Goal: Find specific page/section: Find specific page/section

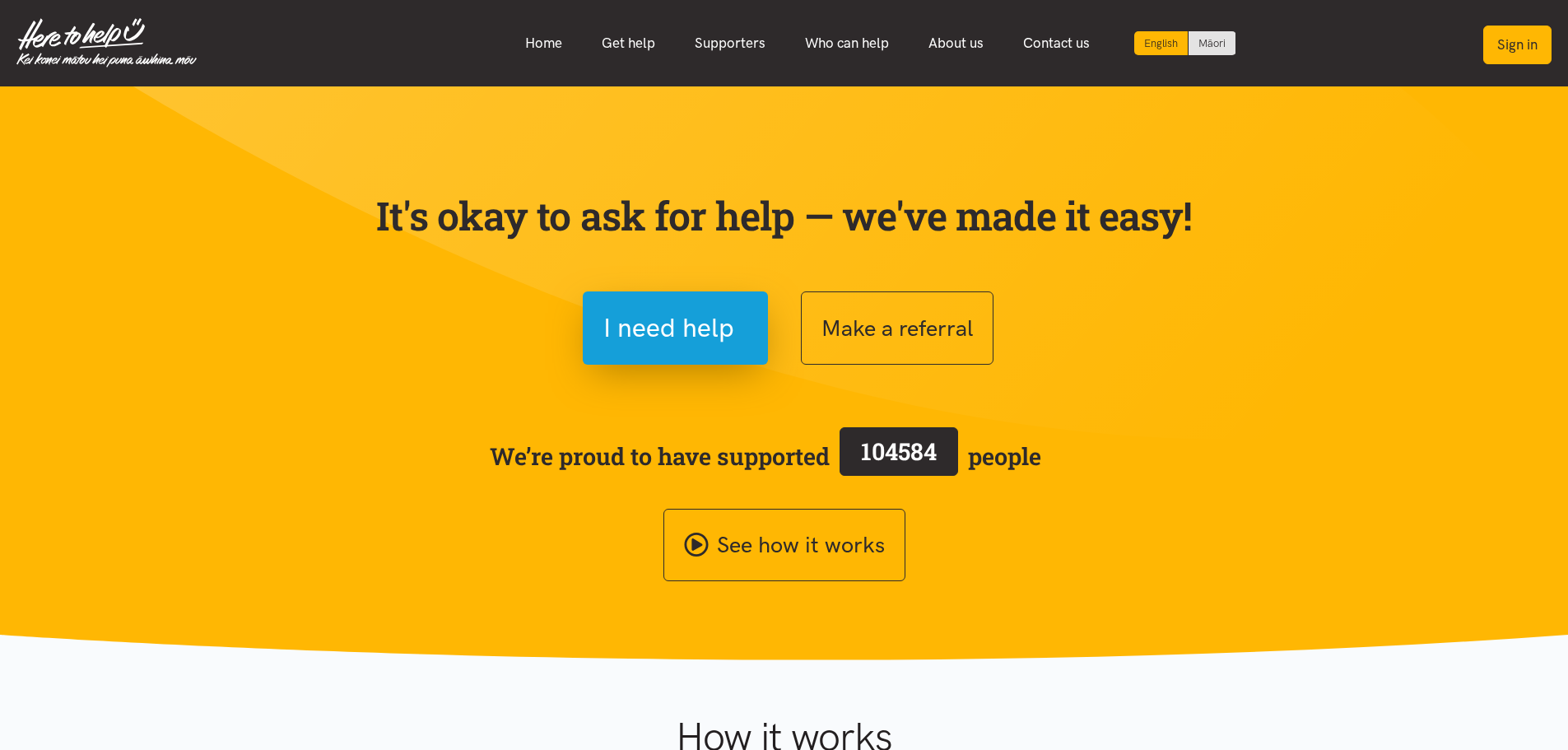
click at [1517, 49] on button "Sign in" at bounding box center [1517, 44] width 68 height 39
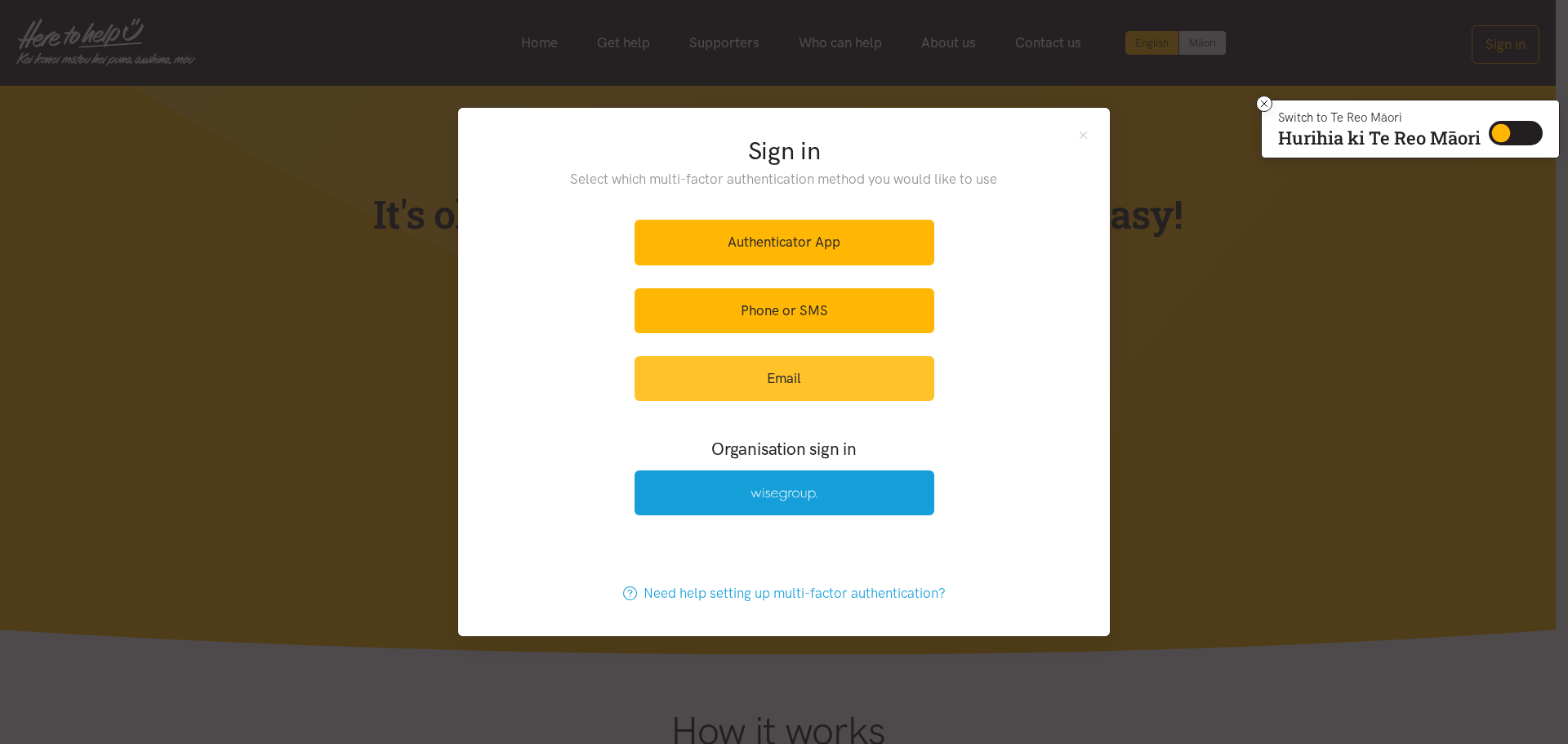
click at [790, 381] on link "Email" at bounding box center [784, 379] width 300 height 45
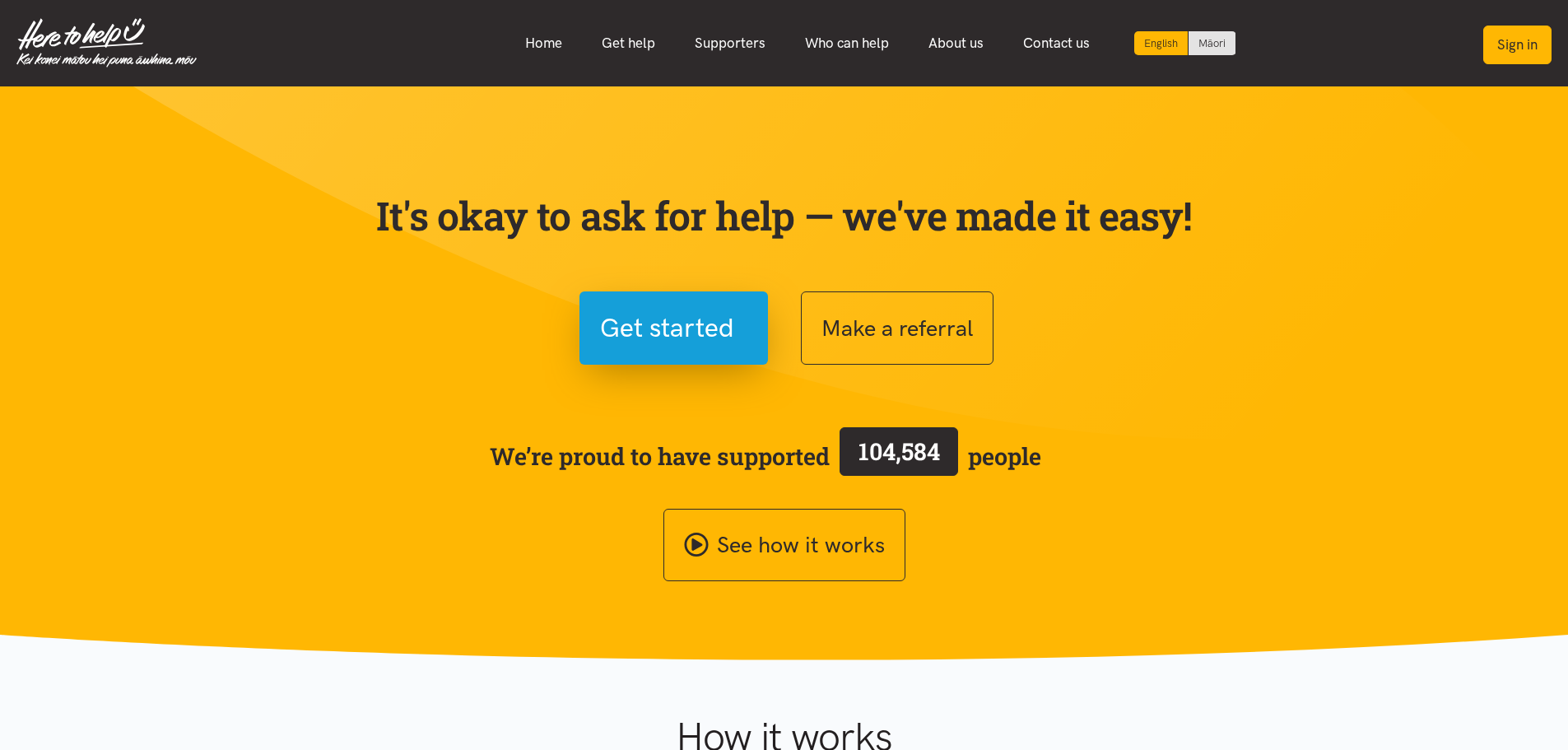
click at [1491, 40] on button "Sign in" at bounding box center [1517, 44] width 68 height 39
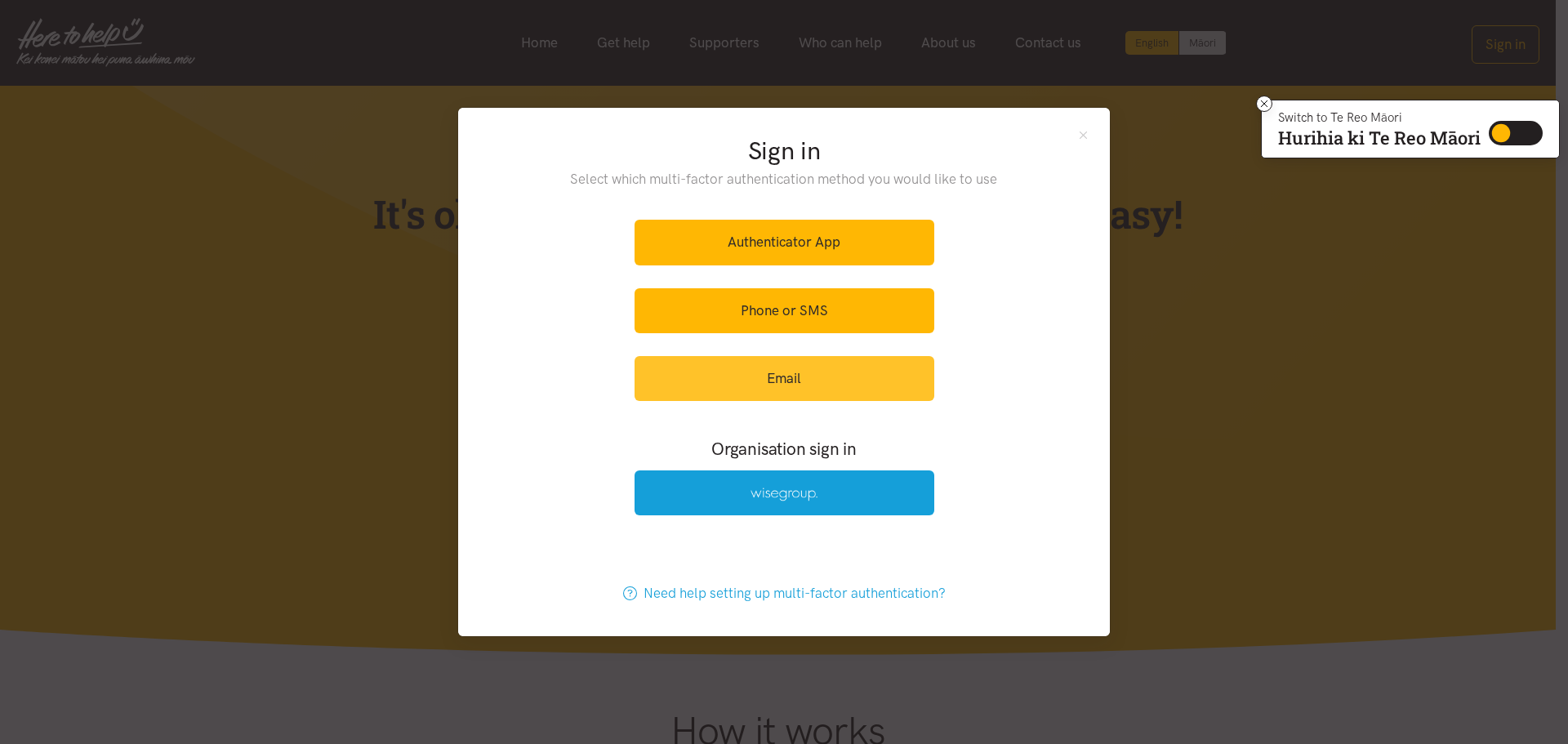
click at [779, 390] on link "Email" at bounding box center [784, 379] width 300 height 45
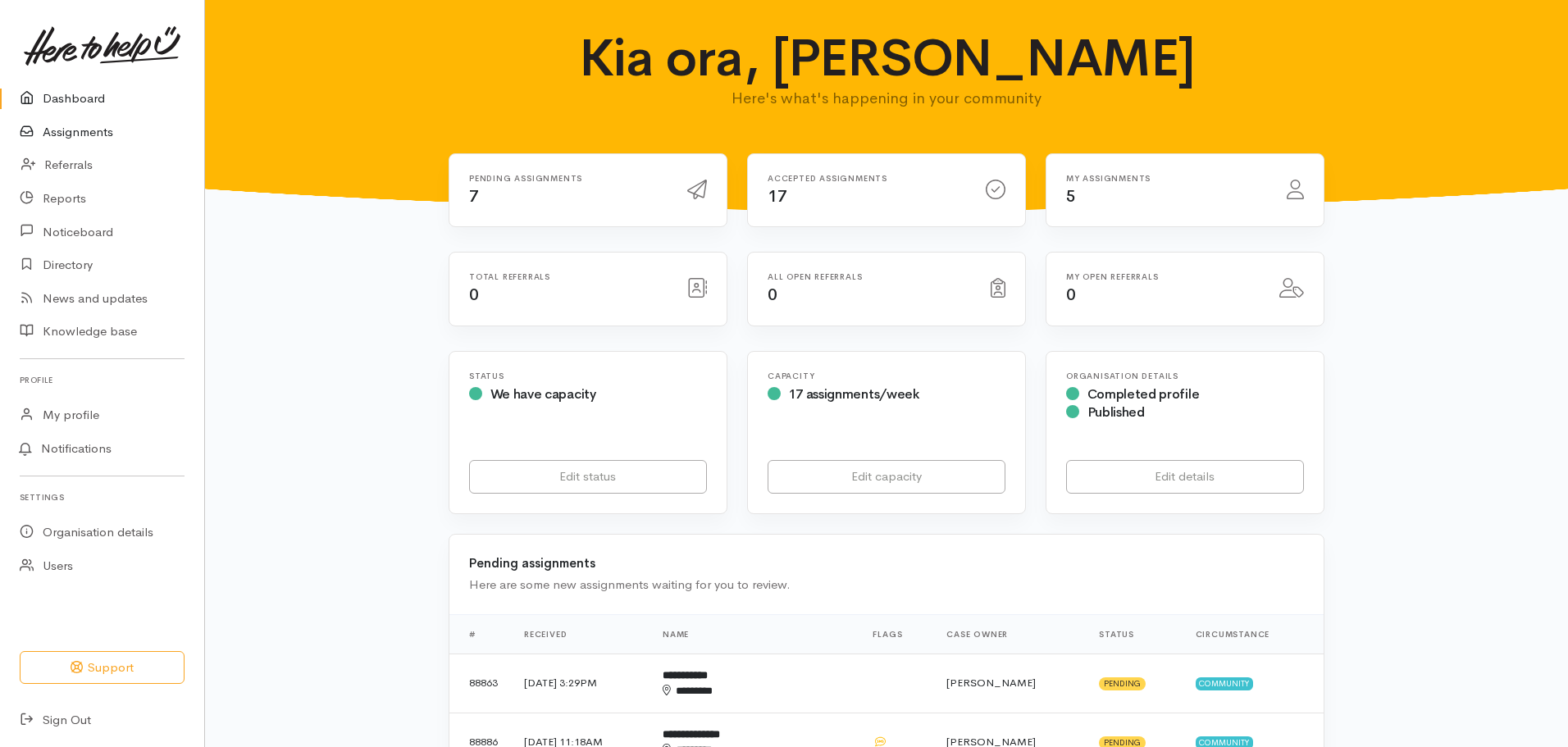
click at [133, 128] on link "Assignments" at bounding box center [102, 133] width 204 height 34
